Goal: Information Seeking & Learning: Check status

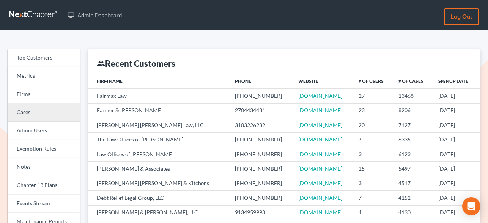
scroll to position [57, 0]
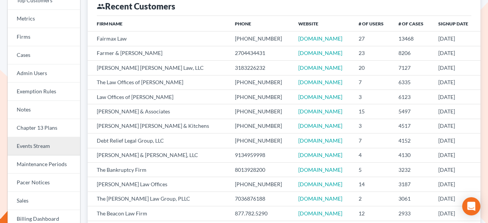
click at [38, 147] on link "Events Stream" at bounding box center [44, 146] width 72 height 18
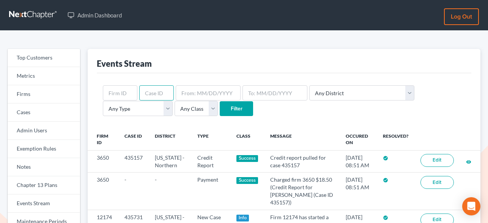
click at [159, 87] on input "text" at bounding box center [156, 92] width 35 height 15
paste input "428998"
type input "428998"
click at [220, 107] on input "Filter" at bounding box center [236, 108] width 33 height 15
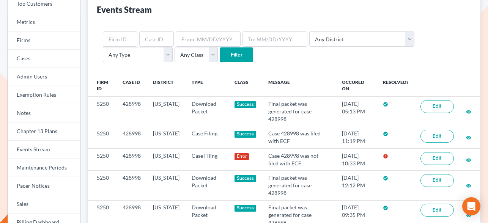
scroll to position [67, 0]
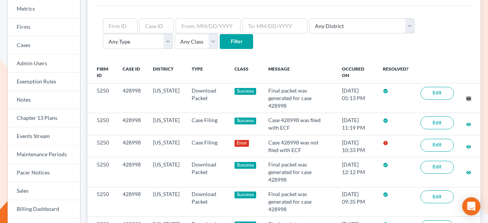
drag, startPoint x: 469, startPoint y: 98, endPoint x: 483, endPoint y: 57, distance: 44.2
click at [0, 0] on div "Top Customers Metrics Firms Cases Admin Users Exemption Rules Notes Chapter 13 …" at bounding box center [244, 205] width 488 height 483
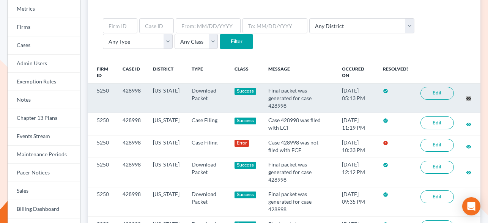
click at [0, 0] on div "Top Customers Metrics Firms Cases Admin Users Exemption Rules Notes Chapter 13 …" at bounding box center [244, 205] width 488 height 483
